Goal: Check status

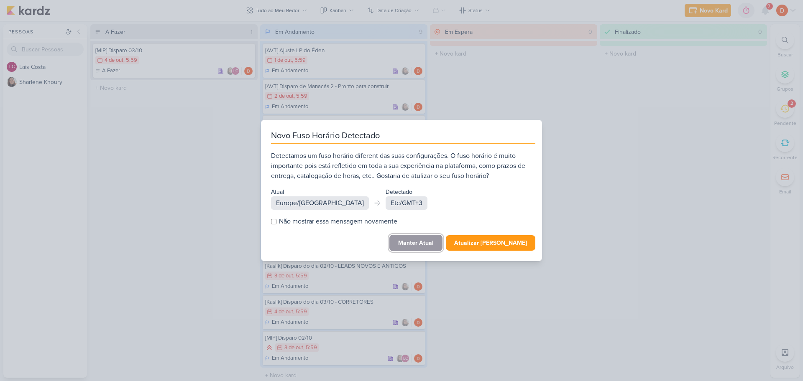
click at [427, 242] on button "Manter Atual" at bounding box center [415, 243] width 53 height 16
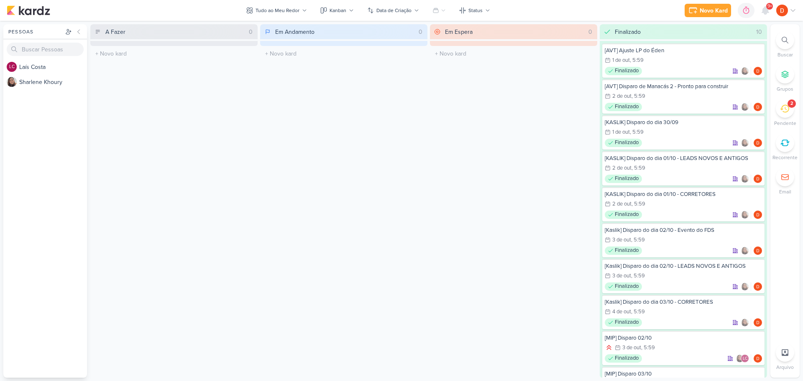
click at [786, 102] on div "2" at bounding box center [784, 108] width 18 height 18
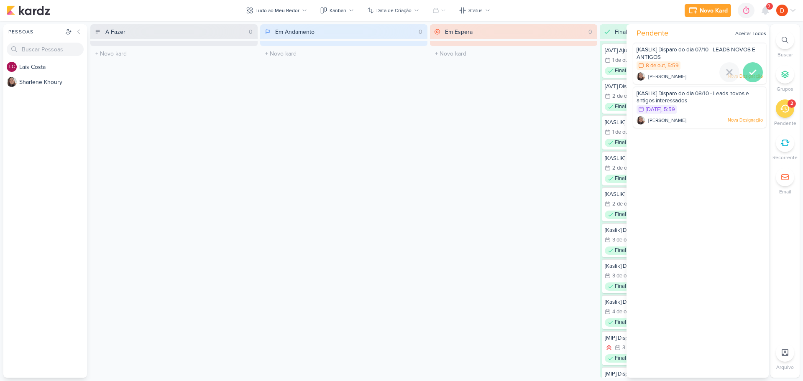
click at [752, 73] on icon at bounding box center [752, 72] width 10 height 10
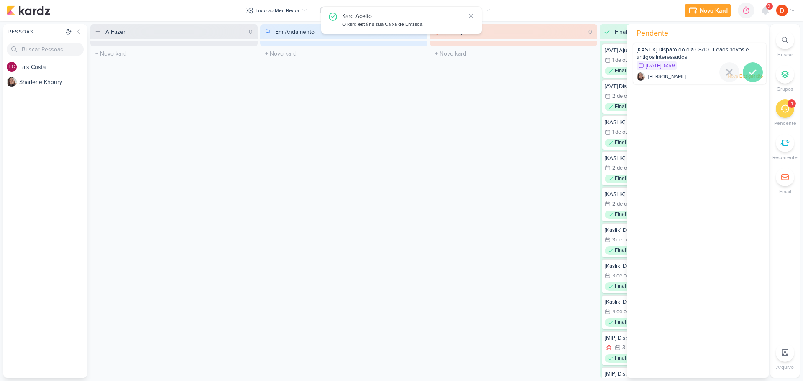
click at [751, 74] on icon at bounding box center [752, 72] width 10 height 10
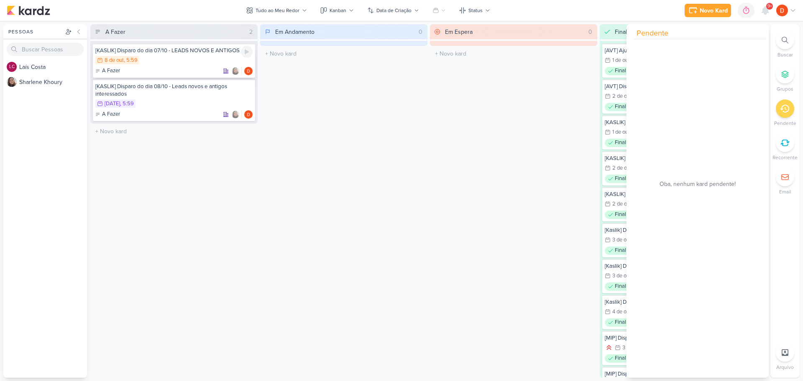
click at [154, 59] on div "8/10 8 de out , 5:59" at bounding box center [173, 60] width 157 height 9
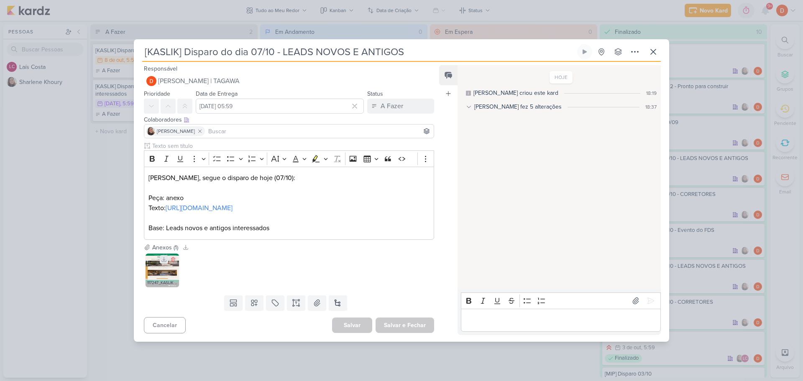
click at [163, 264] on button at bounding box center [164, 259] width 8 height 8
drag, startPoint x: 183, startPoint y: 210, endPoint x: 166, endPoint y: 202, distance: 18.5
click at [166, 203] on p "Texto: https://docs.google.com/document/d/1IsSvpCmr9bRmEw4LsNXx-rw1LKjL-n8IiB2F…" at bounding box center [288, 208] width 281 height 10
copy p "https://docs.google.com/document/d/1IsSvpCmr9bRmEw4LsNXx-rw1LKjL-n8IiB2FUAqyGps…"
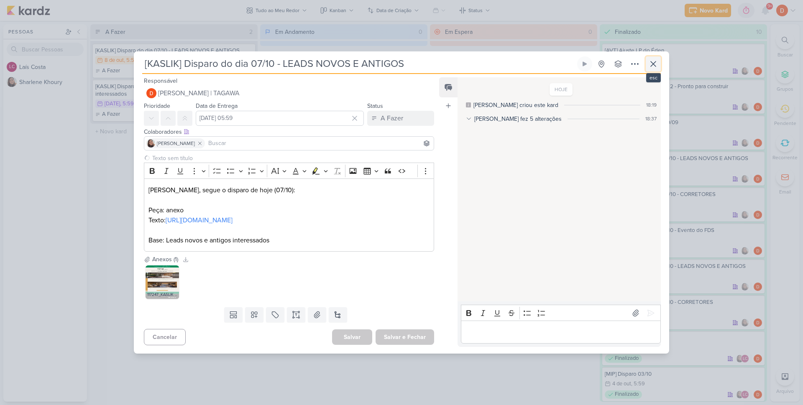
click at [654, 59] on icon at bounding box center [653, 64] width 10 height 10
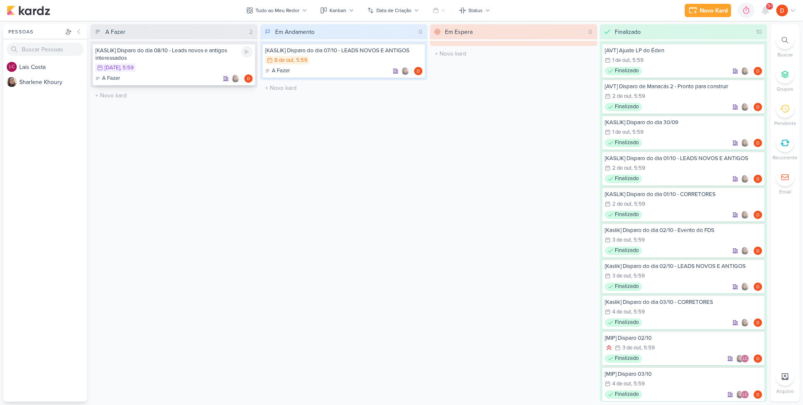
click at [169, 69] on div "9/10 9 de out , 5:59" at bounding box center [173, 68] width 157 height 9
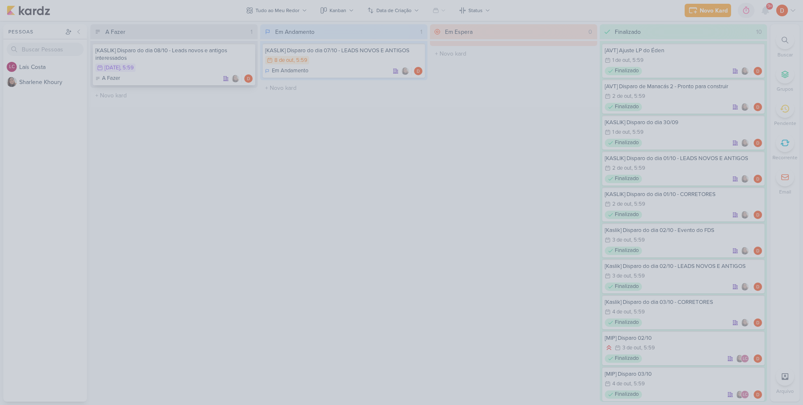
click at [169, 69] on div at bounding box center [401, 202] width 803 height 405
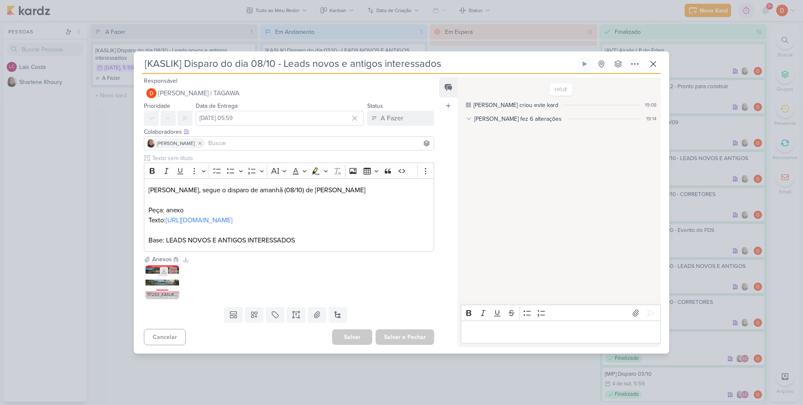
click at [161, 274] on icon at bounding box center [164, 271] width 6 height 6
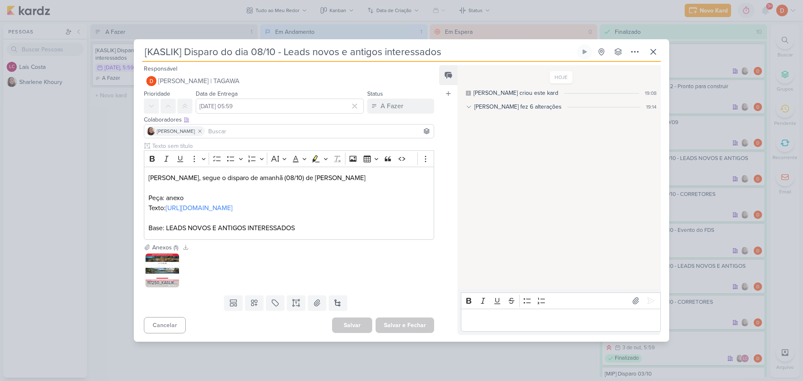
click at [133, 184] on div "[KASLIK] Disparo do dia 08/10 - Leads novos e antigos interessados" at bounding box center [401, 190] width 803 height 381
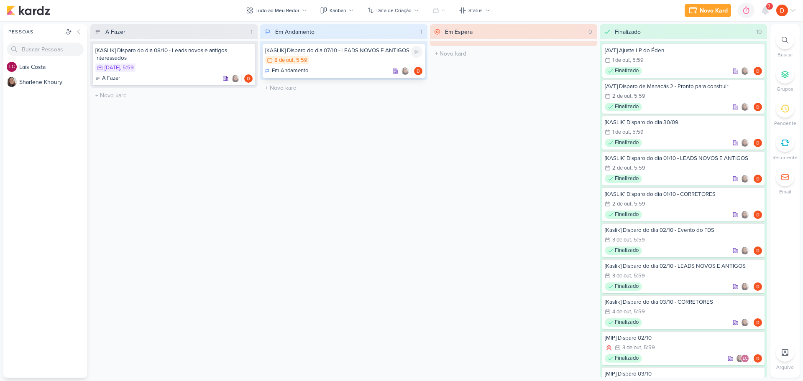
click at [340, 60] on div "8/10 8 de out , 5:59" at bounding box center [343, 60] width 157 height 9
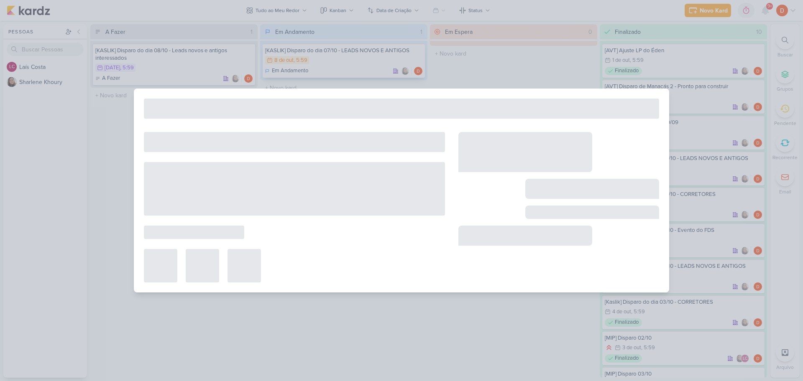
click at [340, 60] on div at bounding box center [401, 190] width 803 height 381
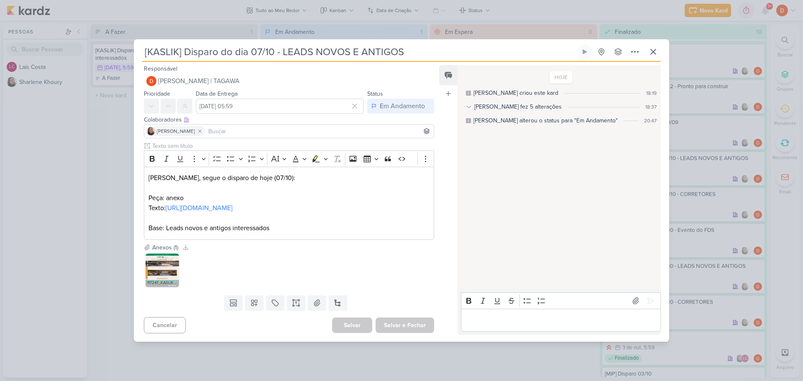
click at [107, 151] on div "[KASLIK] Disparo do dia 07/10 - LEADS NOVOS E ANTIGOS" at bounding box center [401, 190] width 803 height 381
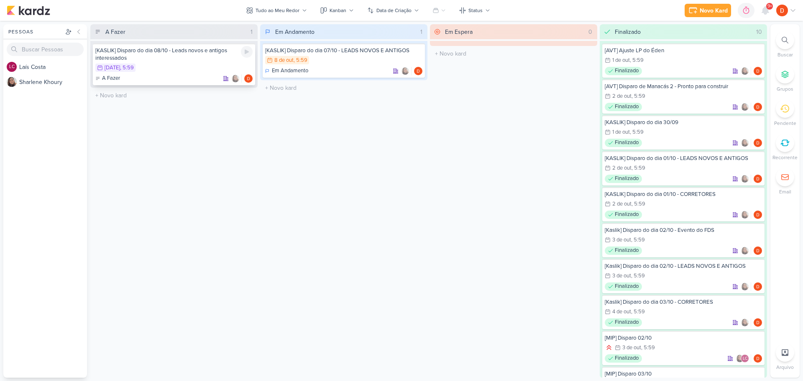
click at [188, 71] on div "9/10 9 de out , 5:59" at bounding box center [173, 68] width 157 height 9
click at [0, 0] on div at bounding box center [0, 0] width 0 height 0
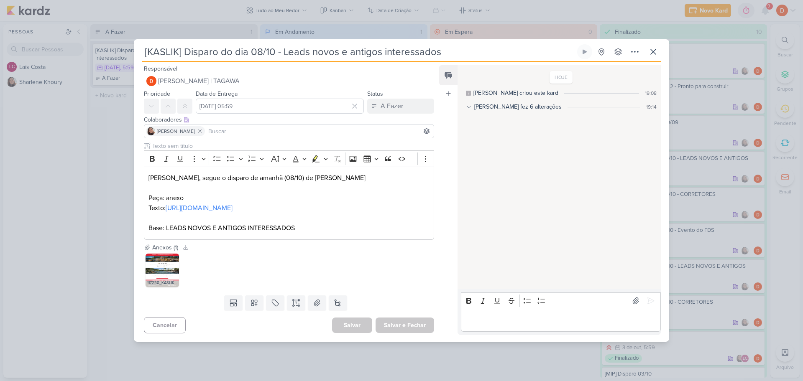
click at [110, 158] on div "[KASLIK] Disparo do dia 08/10 - Leads novos e antigos interessados" at bounding box center [401, 190] width 803 height 381
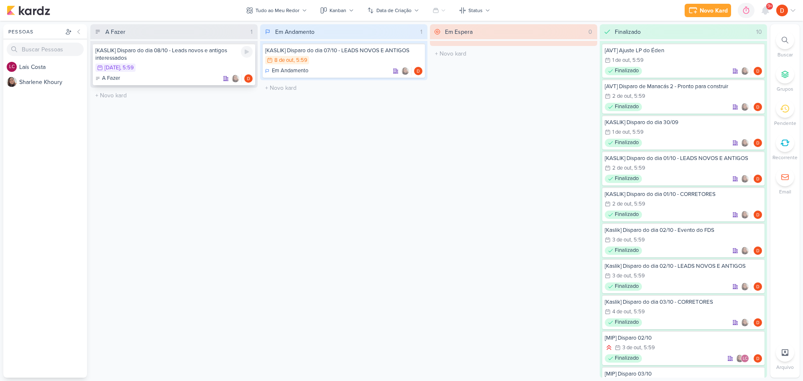
click at [184, 65] on div "9/10 9 de out , 5:59" at bounding box center [173, 68] width 157 height 9
click at [184, 65] on div at bounding box center [401, 190] width 803 height 381
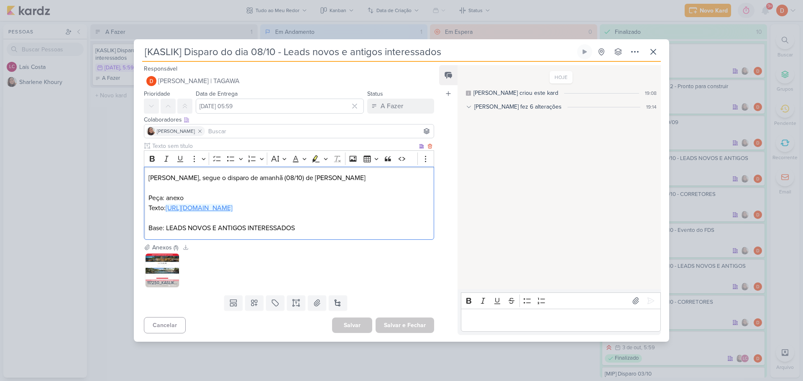
drag, startPoint x: 287, startPoint y: 211, endPoint x: 167, endPoint y: 203, distance: 120.3
click at [167, 203] on p "Peça: anexo Texto: https://docs.google.com/document/d/1ms_ub79CF-cNB0V-7suOaDGK…" at bounding box center [288, 203] width 281 height 20
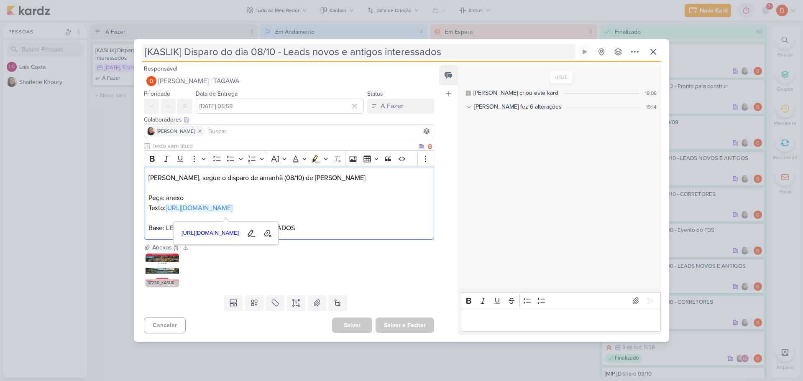
copy link "https://docs.google.com/document/d/1ms_ub79CF-cNB0V-7suOaDGKIuHLBVzB1llC_YgpzM0…"
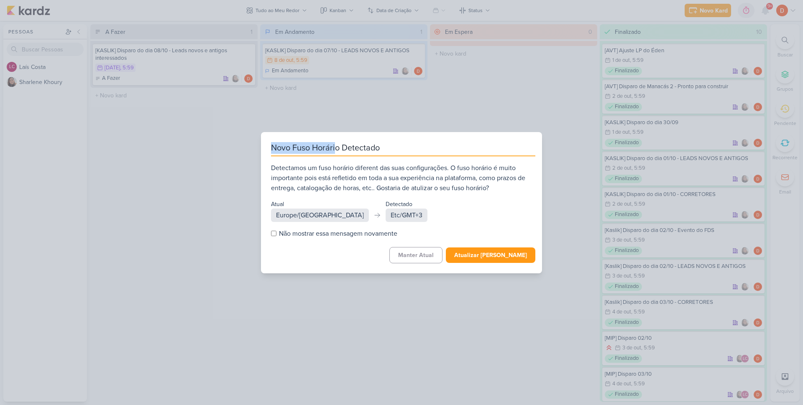
drag, startPoint x: 0, startPoint y: 0, endPoint x: 336, endPoint y: 66, distance: 342.4
click at [335, 66] on div "Novo Fuso Horário Detectado Detectamos um fuso horário diferent das suas config…" at bounding box center [401, 202] width 803 height 405
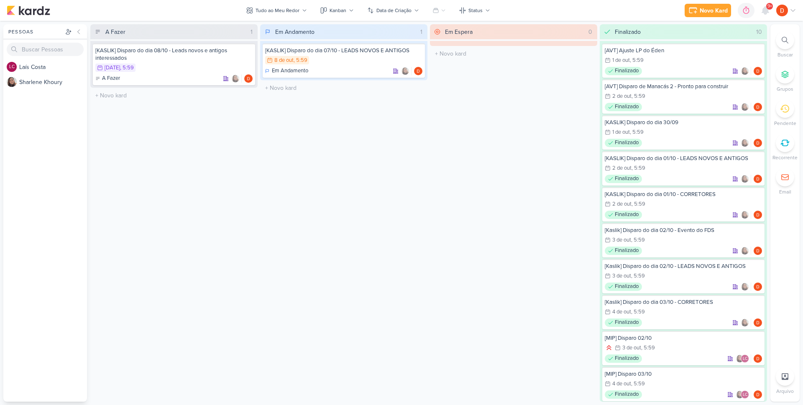
drag, startPoint x: 279, startPoint y: 161, endPoint x: 267, endPoint y: 131, distance: 32.2
click at [280, 159] on div "Em Andamento 1 [KASLIK] Disparo do dia 07/10 - LEADS NOVOS E ANTIGOS 8/10 [DATE…" at bounding box center [343, 212] width 167 height 377
